Goal: Transaction & Acquisition: Purchase product/service

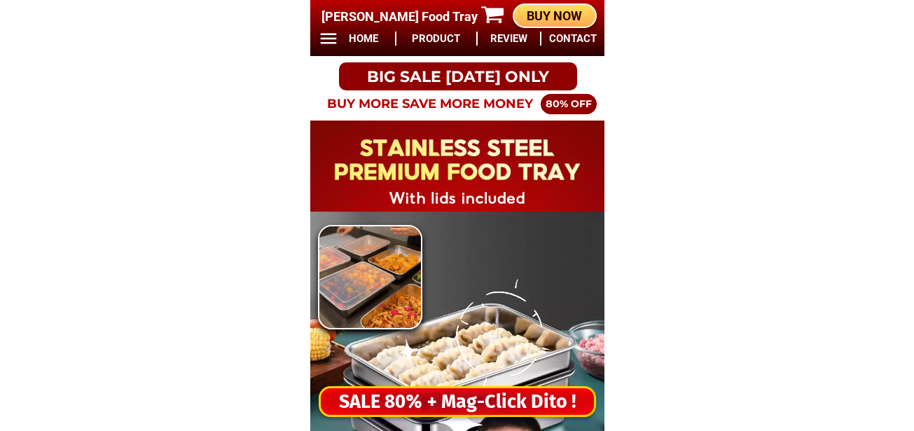
click at [489, 403] on div "SALE 80% + Mag-Click Dito !" at bounding box center [457, 401] width 273 height 29
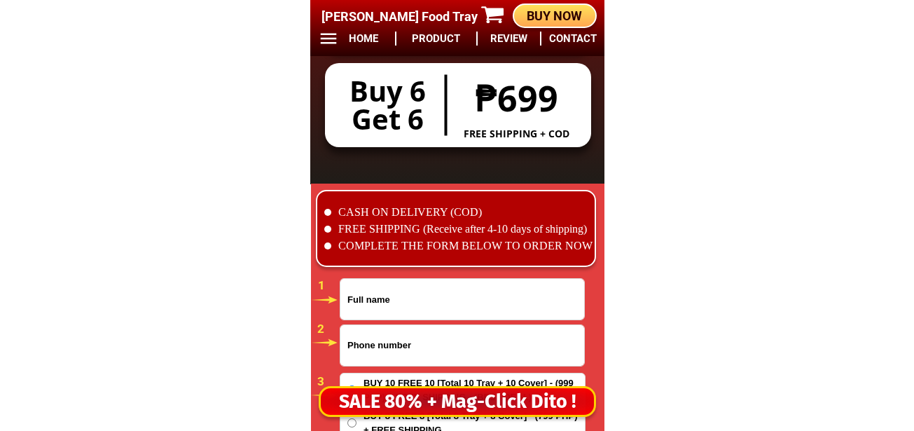
scroll to position [11679, 0]
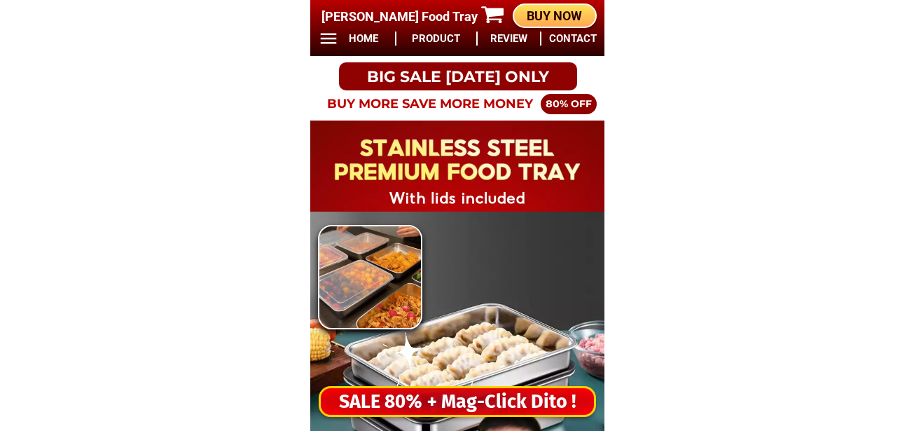
click at [436, 415] on div "SALE 80% + Mag-Click Dito !" at bounding box center [457, 401] width 273 height 29
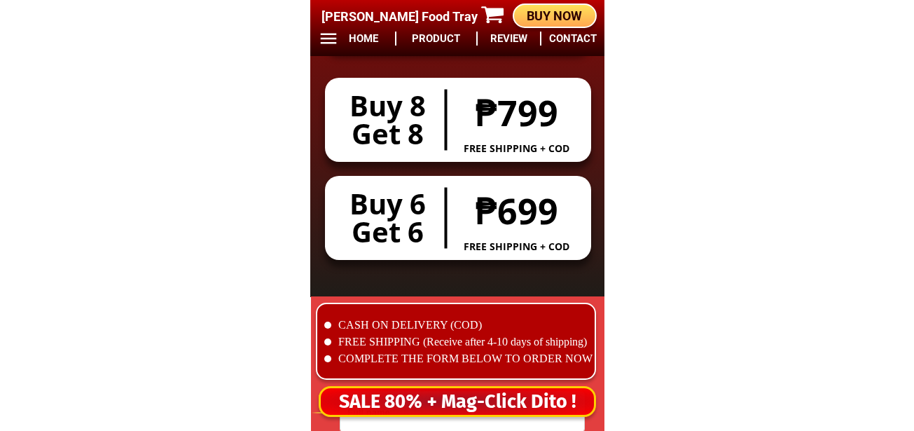
scroll to position [11679, 0]
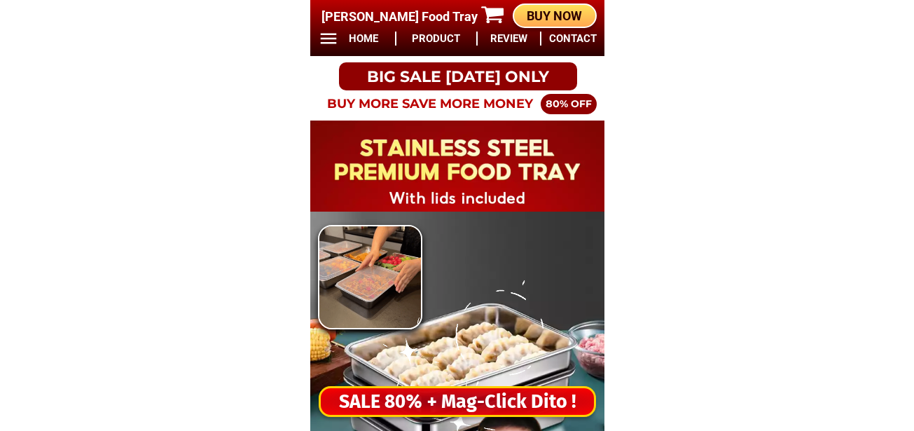
click at [452, 401] on div "SALE 80% + Mag-Click Dito !" at bounding box center [457, 401] width 273 height 29
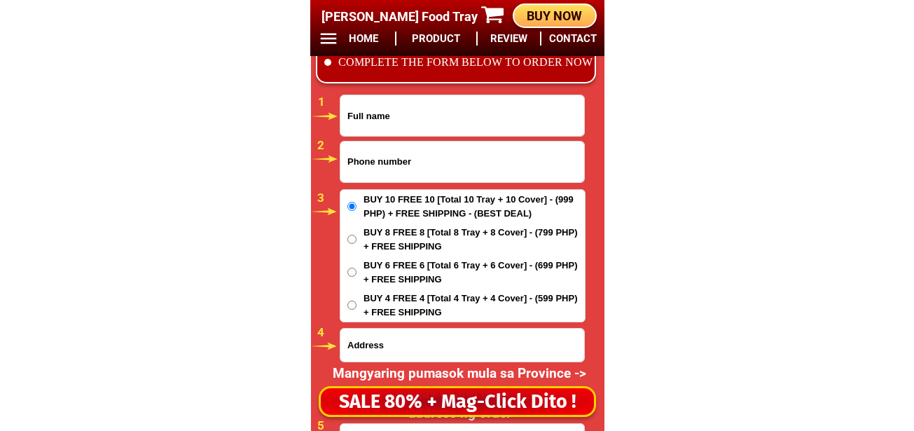
scroll to position [11679, 0]
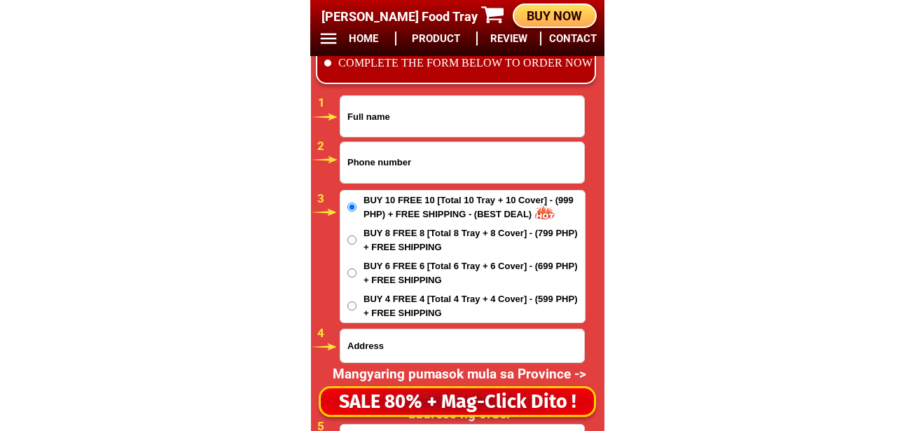
click at [391, 125] on input "Input full_name" at bounding box center [462, 116] width 244 height 41
paste input "Jie Vea"
type input "Jie Vea"
click at [426, 158] on input "Input phone_number" at bounding box center [462, 162] width 244 height 41
paste input "0975 653 4845"
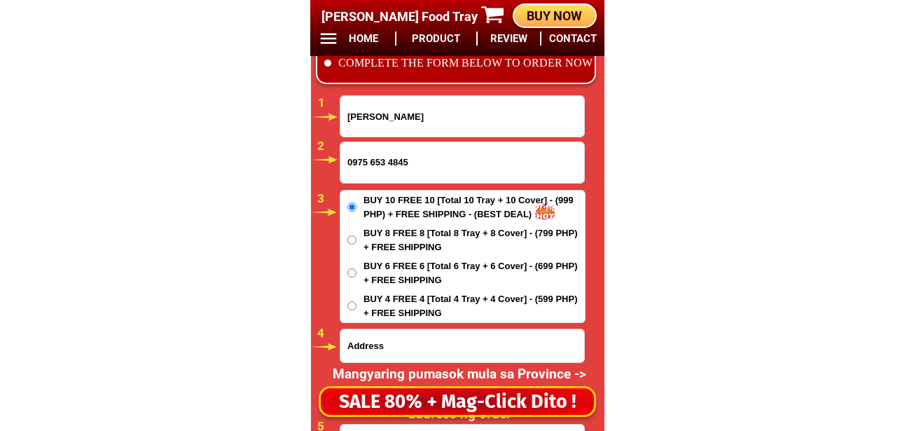
click at [390, 167] on input "0975 653 4845" at bounding box center [462, 162] width 244 height 41
click at [372, 162] on input "0975 6534845" at bounding box center [462, 162] width 244 height 41
type input "09756534845"
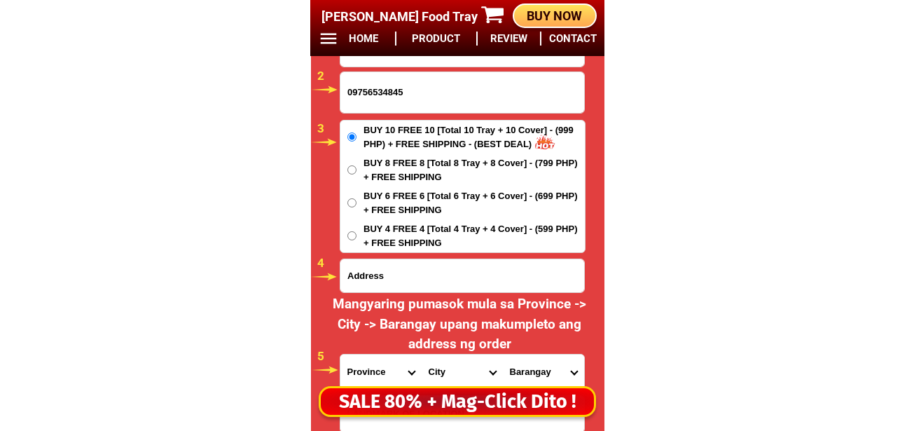
click at [422, 274] on input "Input address" at bounding box center [462, 275] width 244 height 33
paste input "Purok2s Sampalok Street Calaocan Santiago City Isabela Philippines"
type input "Purok2s Sampalok Street Calaocan Santiago City Isabela Philippines"
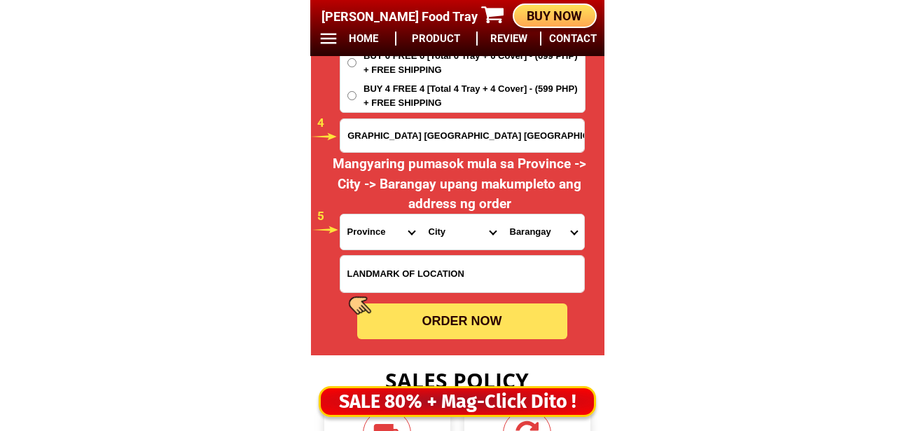
click at [363, 231] on select "Province [GEOGRAPHIC_DATA] [GEOGRAPHIC_DATA] [GEOGRAPHIC_DATA] [GEOGRAPHIC_DATA…" at bounding box center [380, 231] width 81 height 35
select select "63_305"
click at [340, 214] on select "Province [GEOGRAPHIC_DATA] [GEOGRAPHIC_DATA] [GEOGRAPHIC_DATA] [GEOGRAPHIC_DATA…" at bounding box center [380, 231] width 81 height 35
drag, startPoint x: 451, startPoint y: 238, endPoint x: 460, endPoint y: 215, distance: 24.8
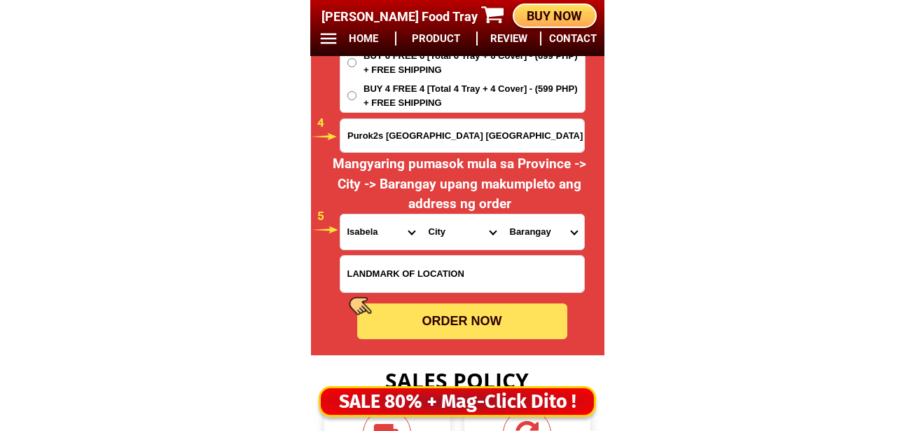
click at [453, 235] on select "City Angadanan Benito-soliven Cabagan Cauayan-city Cordon Delfin-albano Dinapig…" at bounding box center [462, 231] width 81 height 35
select select "63_3056336"
click at [422, 214] on select "City Angadanan Benito-soliven Cabagan Cauayan-city Cordon Delfin-albano Dinapig…" at bounding box center [462, 231] width 81 height 35
click at [541, 221] on select "Barangay Abra Ambalatungan Balintocatoc Baluarte Bannawag norte Batal Buenavist…" at bounding box center [543, 231] width 81 height 35
select select "63_30563367105"
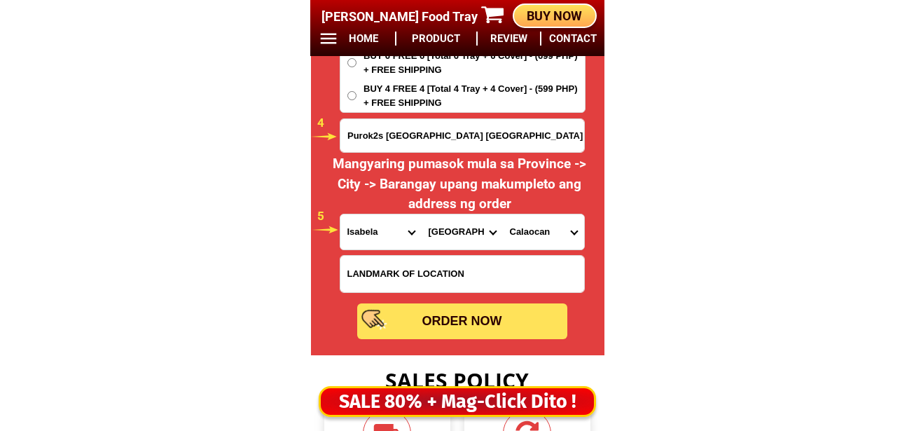
click at [503, 214] on select "Barangay Abra Ambalatungan Balintocatoc Baluarte Bannawag norte Batal Buenavist…" at bounding box center [543, 231] width 81 height 35
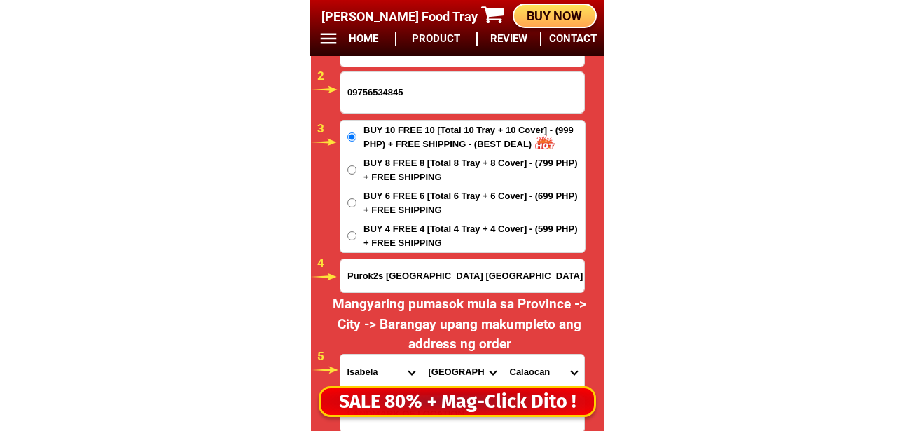
scroll to position [11889, 0]
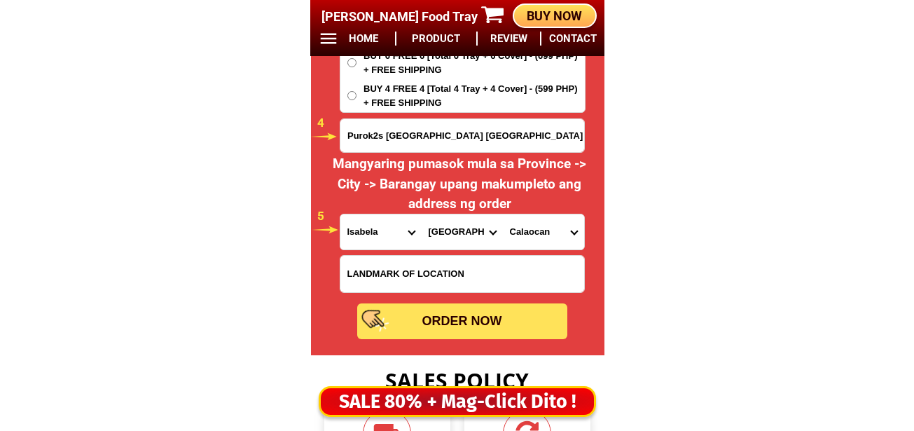
click at [471, 330] on div "ORDER NOW" at bounding box center [462, 321] width 210 height 19
radio input "true"
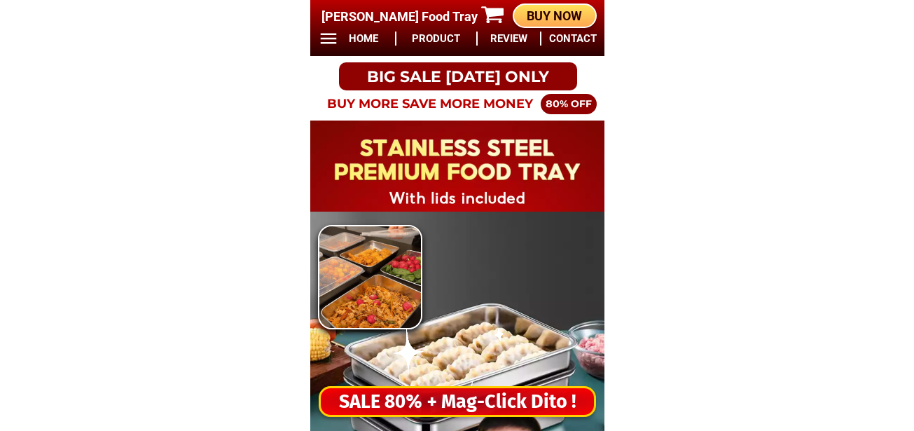
click at [471, 404] on div "SALE 80% + Mag-Click Dito !" at bounding box center [457, 401] width 273 height 29
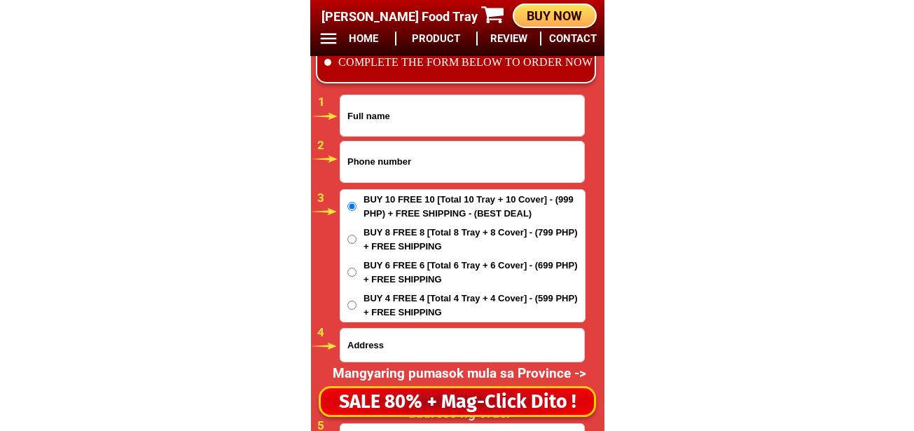
scroll to position [11679, 0]
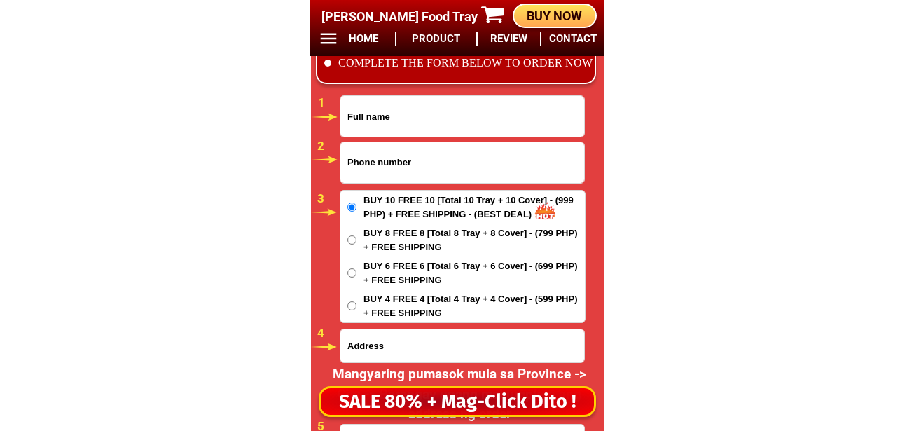
click at [412, 119] on input "Input full_name" at bounding box center [462, 116] width 244 height 41
paste input "[PERSON_NAME]"
type input "[PERSON_NAME]"
click at [423, 165] on input "Input phone_number" at bounding box center [462, 162] width 244 height 41
paste input "09755420512"
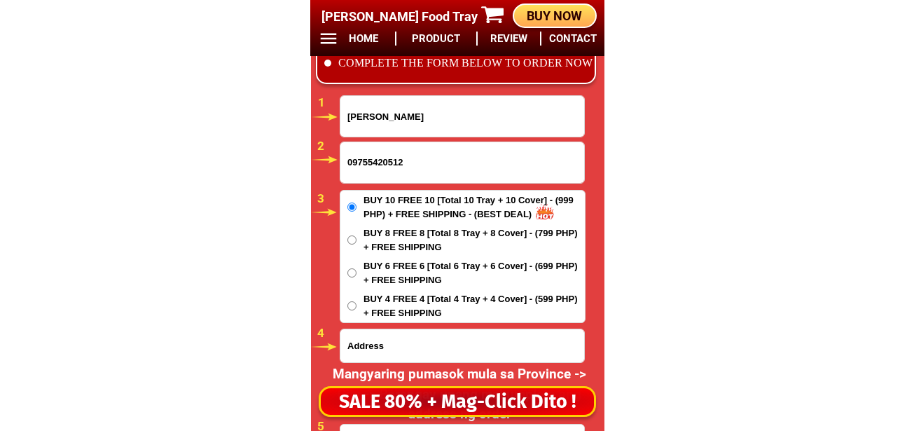
type input "09755420512"
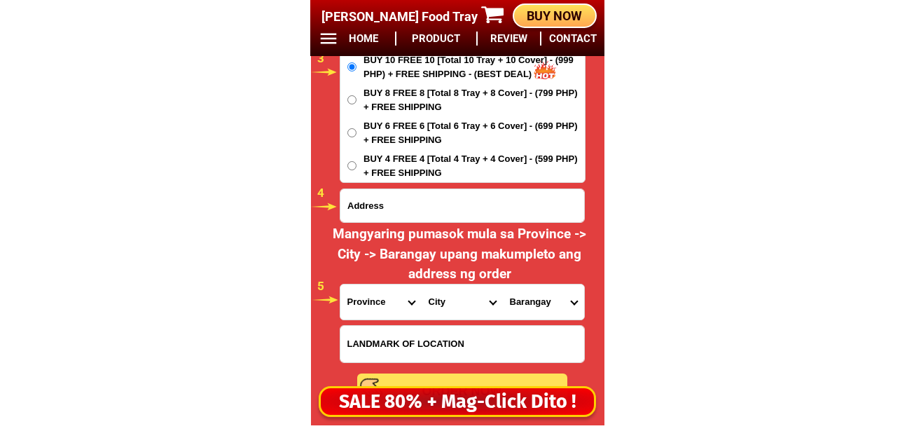
click at [445, 218] on input "Input address" at bounding box center [462, 205] width 244 height 33
paste input "Advent [PERSON_NAME][GEOGRAPHIC_DATA] phse1 Blck 6 Lot16 Zone 8 Z C"
type input "Advent [PERSON_NAME][GEOGRAPHIC_DATA] phse1 Blck 6 Lot16 Zone 8 Z C"
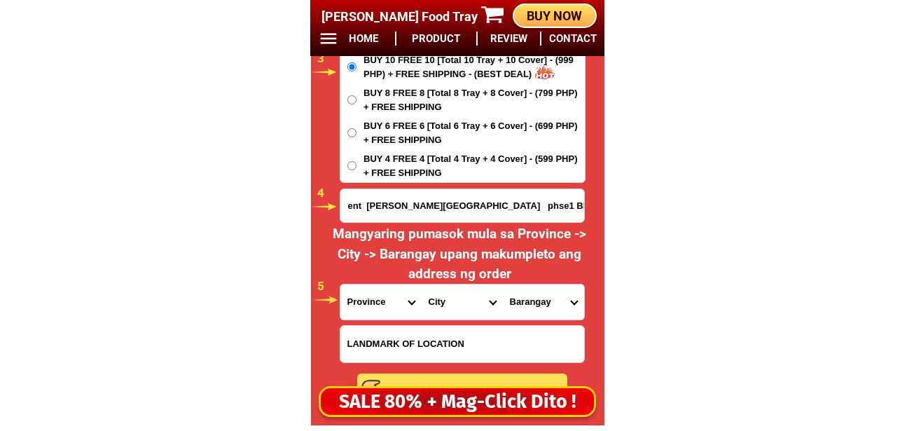
click at [363, 302] on select "Province [GEOGRAPHIC_DATA] [GEOGRAPHIC_DATA] [GEOGRAPHIC_DATA] [GEOGRAPHIC_DATA…" at bounding box center [380, 301] width 81 height 35
select select "63_427"
click at [340, 284] on select "Province [GEOGRAPHIC_DATA] [GEOGRAPHIC_DATA] [GEOGRAPHIC_DATA] [GEOGRAPHIC_DATA…" at bounding box center [380, 301] width 81 height 35
drag, startPoint x: 447, startPoint y: 302, endPoint x: 458, endPoint y: 285, distance: 19.8
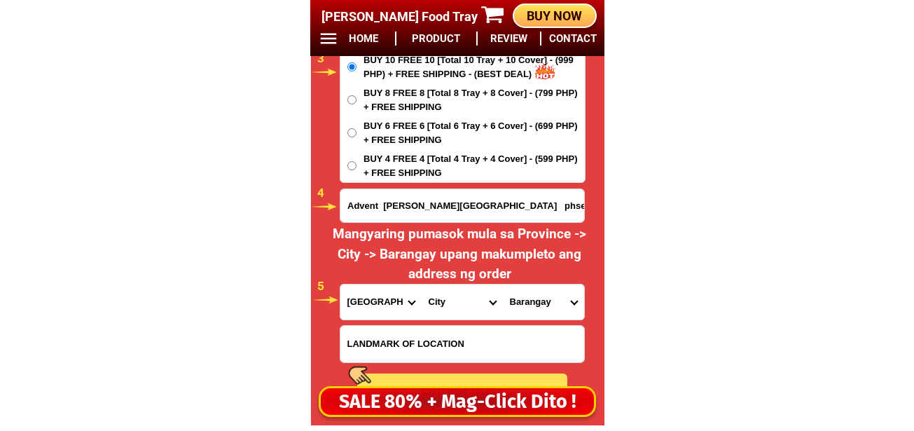
click at [447, 302] on select "City Bayog [GEOGRAPHIC_DATA] Dinas Dumalinao [GEOGRAPHIC_DATA] [GEOGRAPHIC_DATA…" at bounding box center [462, 301] width 81 height 35
select select "63_4274669"
click at [422, 284] on select "City Bayog [GEOGRAPHIC_DATA] Dinas Dumalinao [GEOGRAPHIC_DATA] [GEOGRAPHIC_DATA…" at bounding box center [462, 301] width 81 height 35
drag, startPoint x: 552, startPoint y: 307, endPoint x: 552, endPoint y: 288, distance: 18.9
click at [552, 305] on select "[GEOGRAPHIC_DATA][PERSON_NAME][GEOGRAPHIC_DATA] i (pob.) [GEOGRAPHIC_DATA] (pob…" at bounding box center [543, 301] width 81 height 35
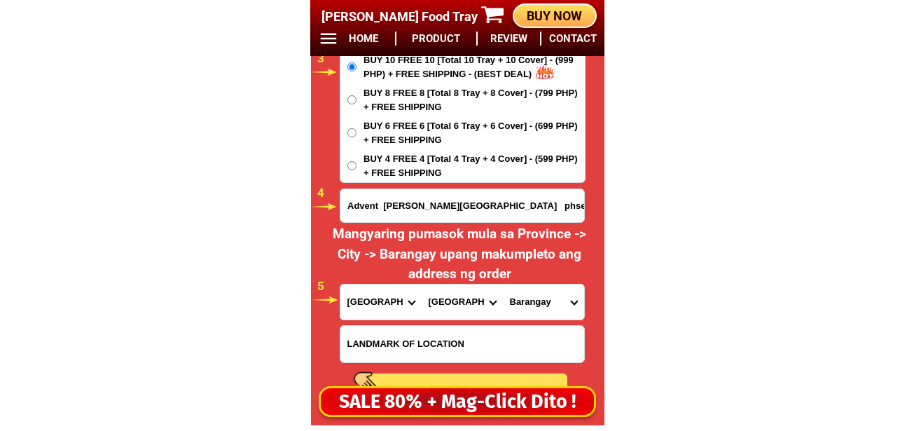
select select "63_42746691218"
click at [503, 284] on select "[GEOGRAPHIC_DATA][PERSON_NAME][GEOGRAPHIC_DATA] i (pob.) [GEOGRAPHIC_DATA] (pob…" at bounding box center [543, 301] width 81 height 35
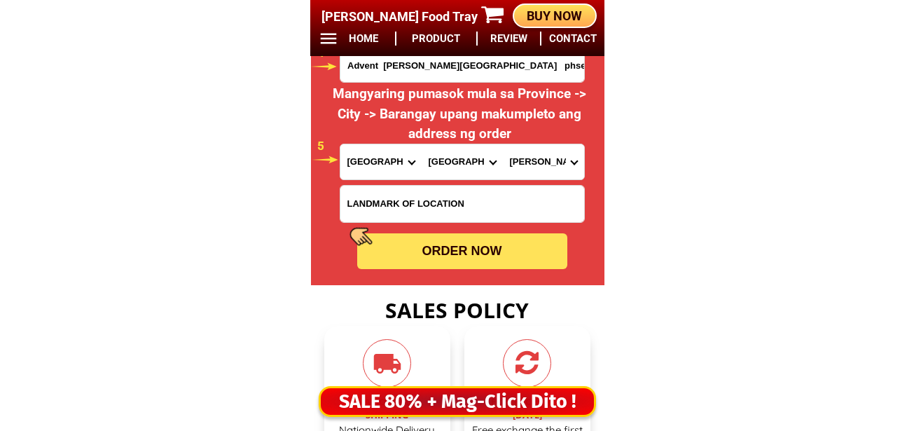
click at [447, 259] on div "ORDER NOW" at bounding box center [462, 251] width 210 height 19
radio input "true"
